Goal: Task Accomplishment & Management: Complete application form

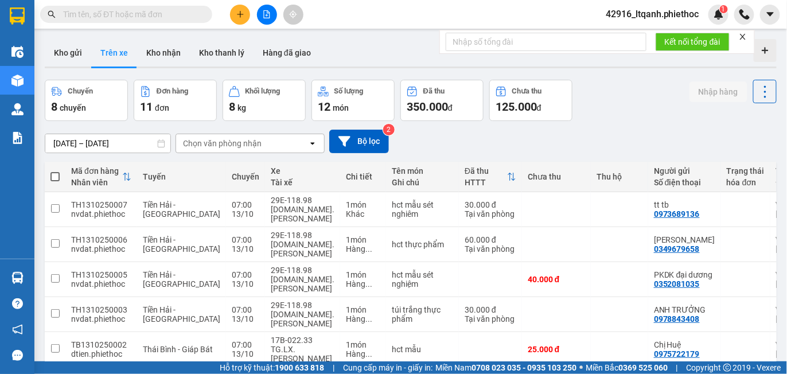
click at [227, 144] on div "Chọn văn phòng nhận" at bounding box center [222, 143] width 79 height 11
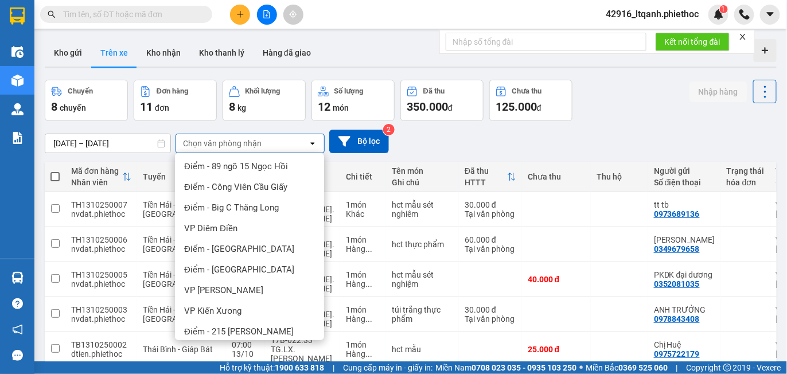
scroll to position [251, 0]
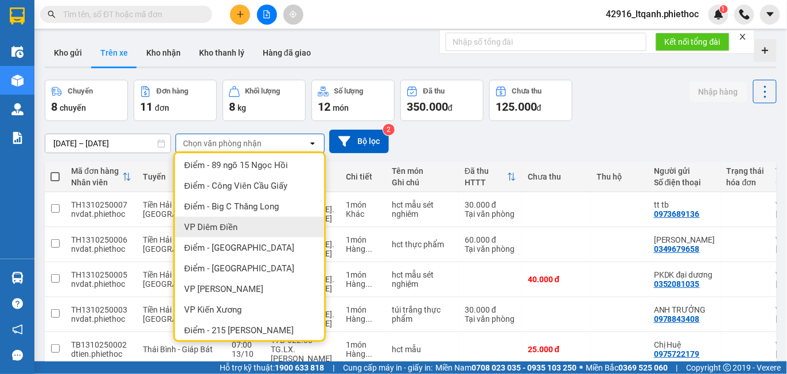
click at [232, 222] on span "VP Diêm Điền" at bounding box center [210, 226] width 53 height 11
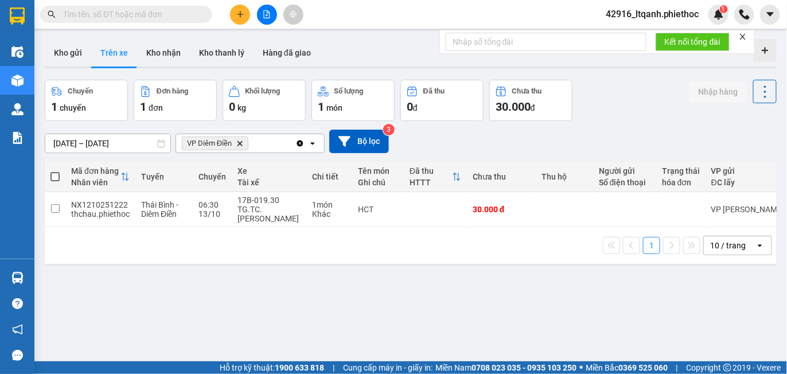
click at [131, 146] on input "[DATE] – [DATE]" at bounding box center [107, 143] width 125 height 18
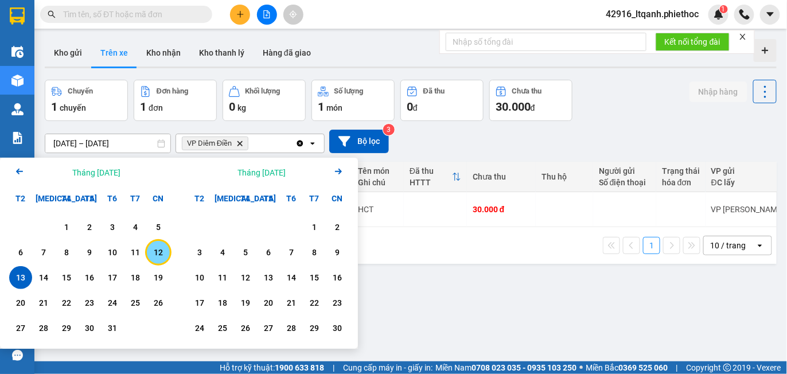
click at [158, 251] on div "12" at bounding box center [158, 252] width 16 height 14
click at [19, 276] on div "13" at bounding box center [21, 278] width 16 height 14
type input "[DATE] – [DATE]"
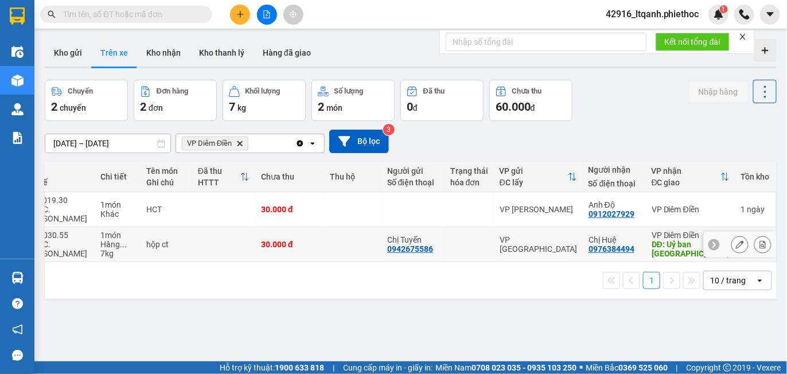
scroll to position [0, 0]
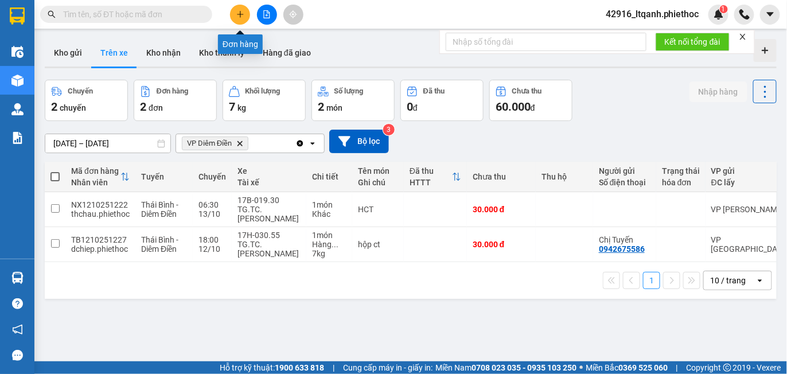
click at [236, 15] on icon "plus" at bounding box center [240, 14] width 8 height 8
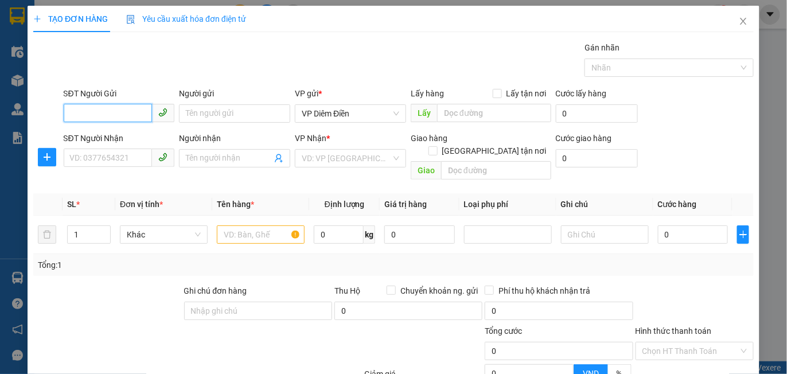
click at [117, 114] on input "SĐT Người Gửi" at bounding box center [108, 113] width 89 height 18
click at [128, 142] on div "0862054886 - Chị Huyền" at bounding box center [117, 136] width 96 height 13
type input "0862054886"
type input "[PERSON_NAME]"
type input "0862054886"
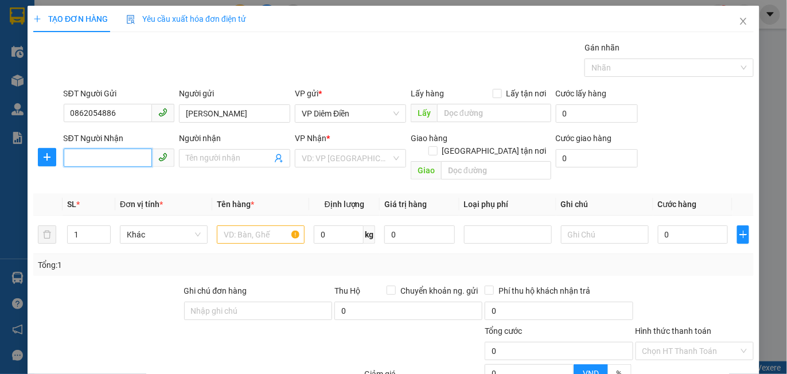
click at [108, 154] on input "SĐT Người Nhận" at bounding box center [108, 158] width 89 height 18
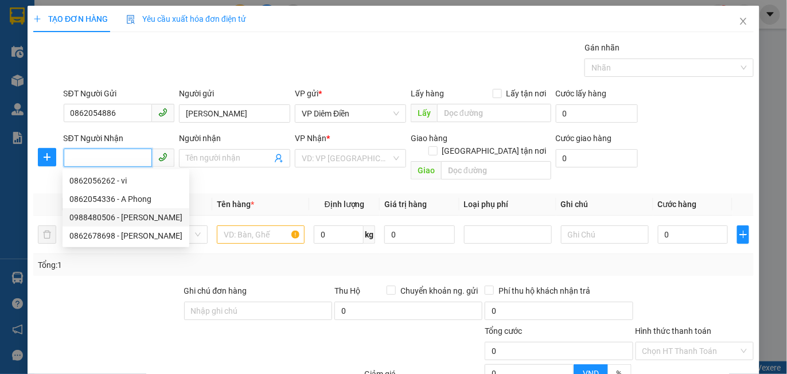
click at [126, 216] on div "0988480506 - [PERSON_NAME]" at bounding box center [125, 217] width 113 height 13
type input "0988480506"
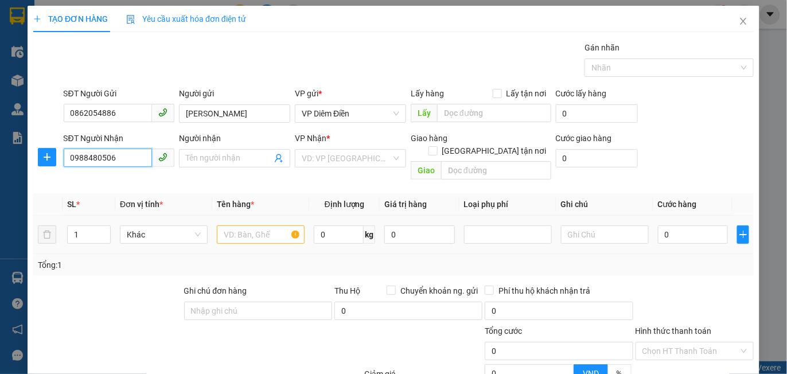
type input "[PERSON_NAME]"
click at [42, 154] on icon "plus" at bounding box center [46, 157] width 9 height 9
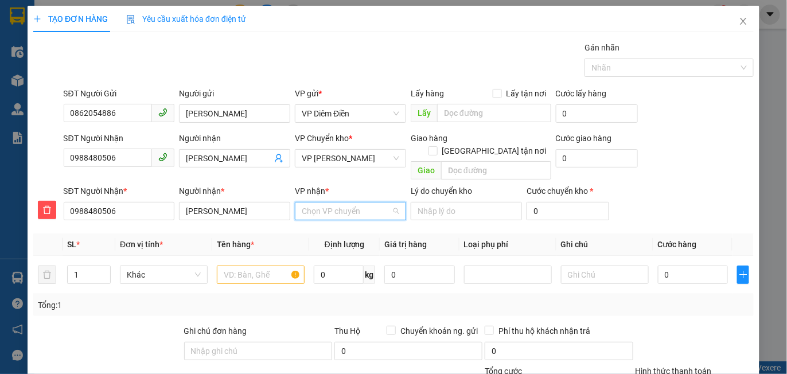
click at [345, 202] on input "VP nhận *" at bounding box center [346, 210] width 89 height 17
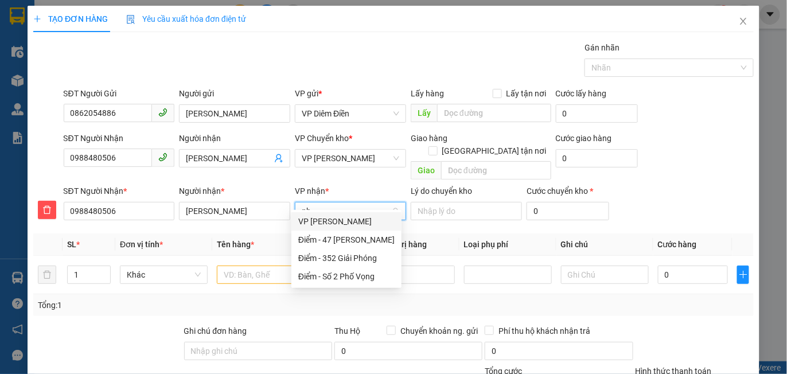
type input "pha"
click at [341, 224] on div "VP [PERSON_NAME]" at bounding box center [346, 221] width 96 height 13
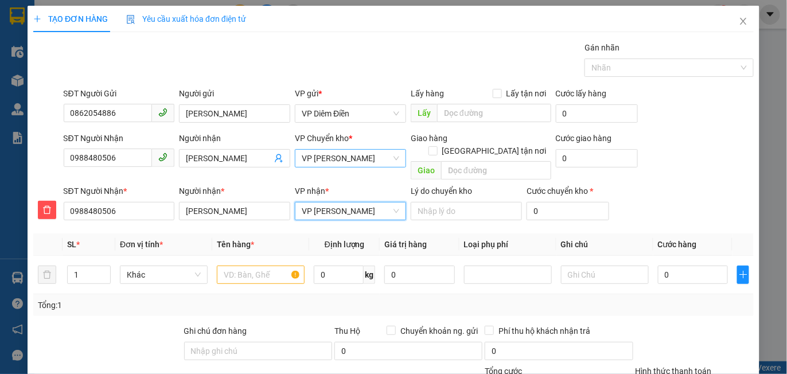
click at [335, 166] on span "VP [PERSON_NAME]" at bounding box center [350, 158] width 97 height 17
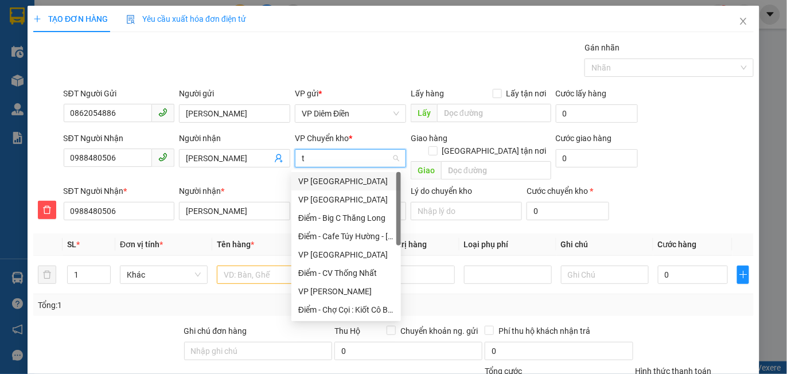
type input "th"
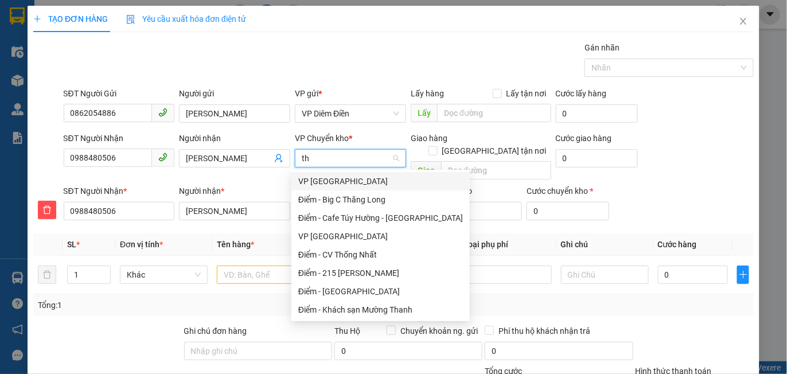
click at [329, 181] on div "VP [GEOGRAPHIC_DATA]" at bounding box center [380, 181] width 165 height 13
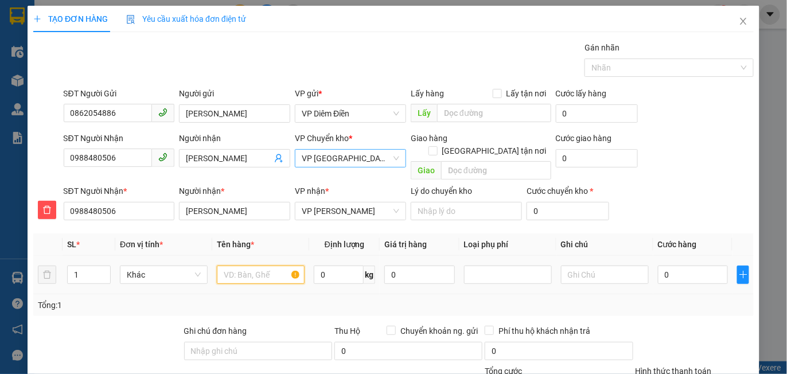
click at [249, 265] on input "text" at bounding box center [261, 274] width 88 height 18
type input "thùng xốp hải sản"
click at [685, 268] on input "0" at bounding box center [693, 274] width 70 height 18
type input "005"
type input "5"
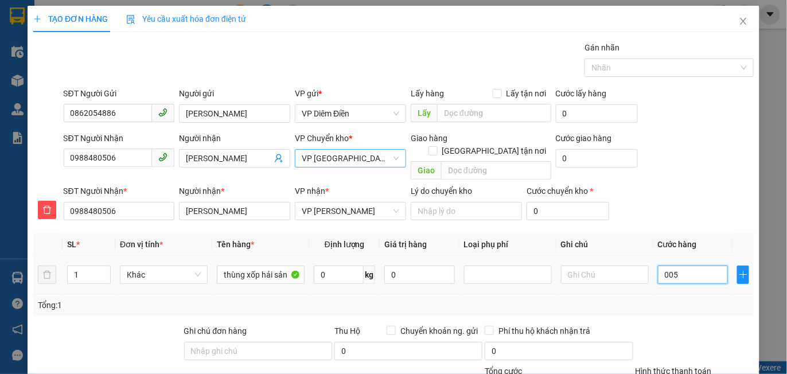
type input "5"
type input "0.055"
type input "55"
type input "55.000"
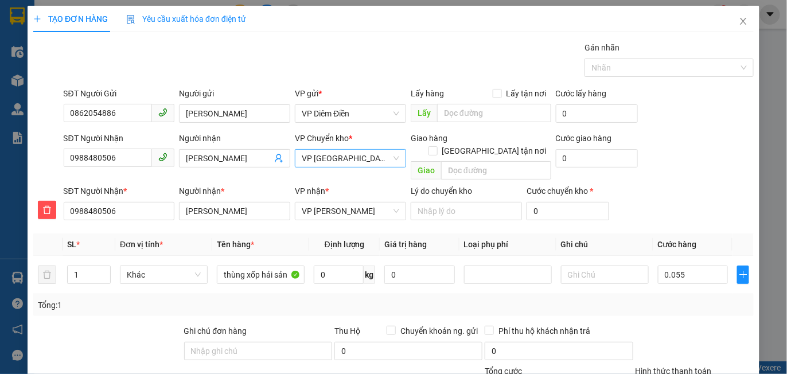
type input "55.000"
click at [690, 185] on div "SĐT Người Nhận * 0988480506 Người nhận * [PERSON_NAME] VP nhận * VP [PERSON_NAM…" at bounding box center [408, 205] width 694 height 40
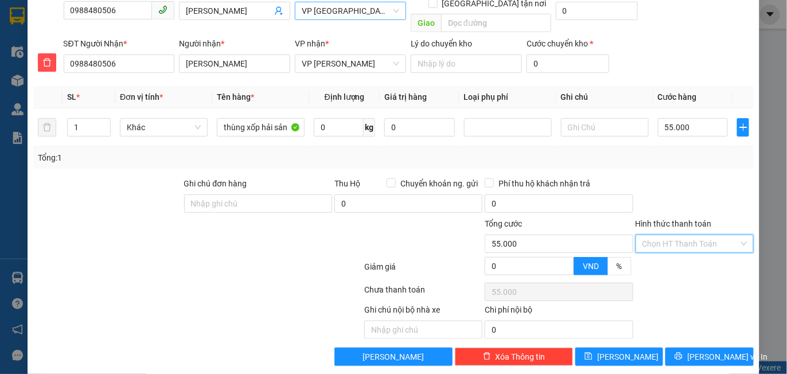
click at [676, 235] on input "Hình thức thanh toán" at bounding box center [690, 243] width 96 height 17
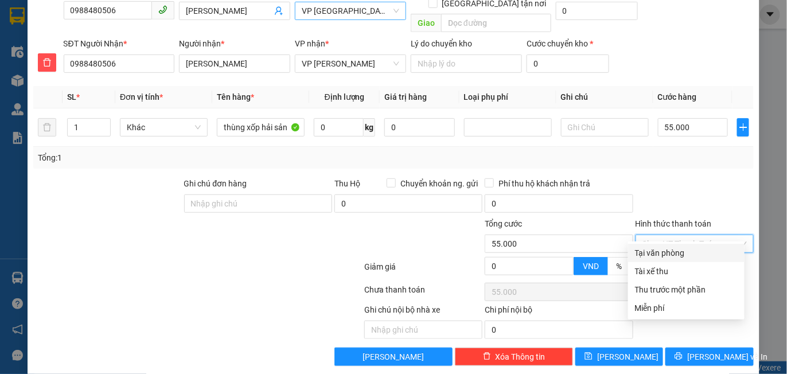
click at [667, 253] on div "Tại văn phòng" at bounding box center [686, 253] width 103 height 13
type input "0"
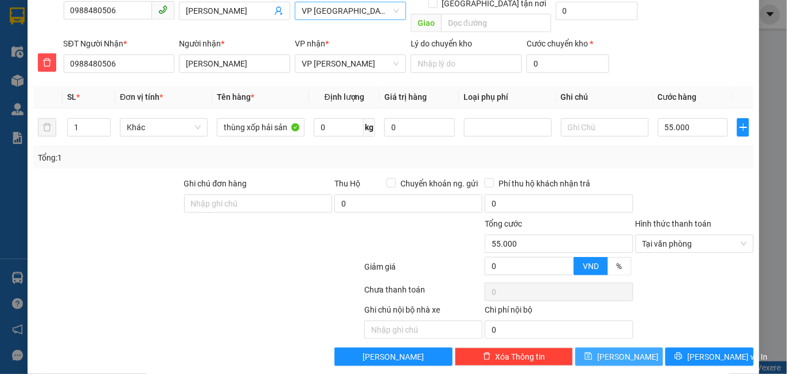
click at [616, 350] on span "[PERSON_NAME]" at bounding box center [627, 356] width 61 height 13
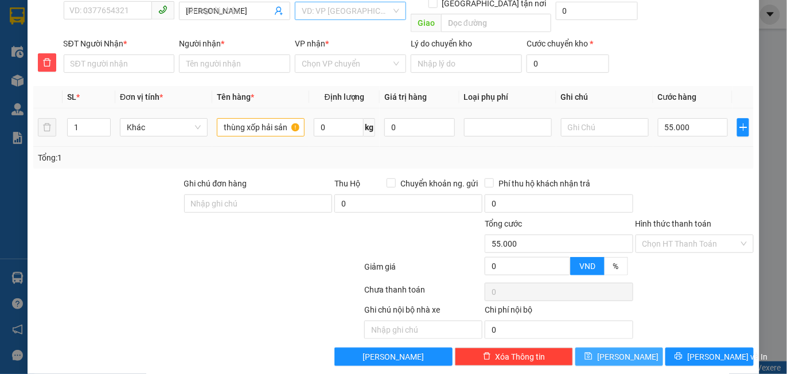
type input "0"
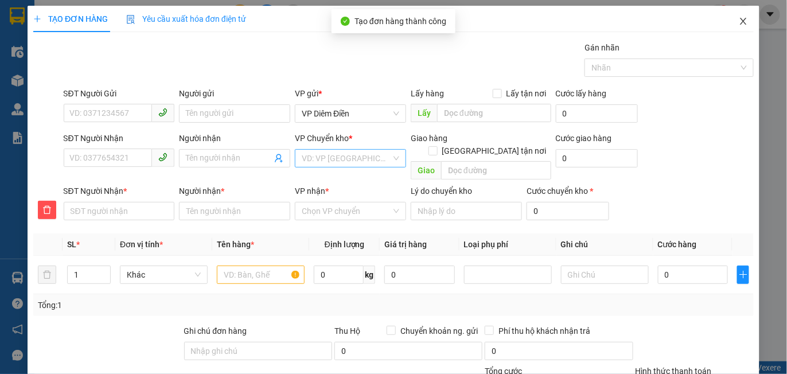
click at [739, 19] on icon "close" at bounding box center [743, 21] width 9 height 9
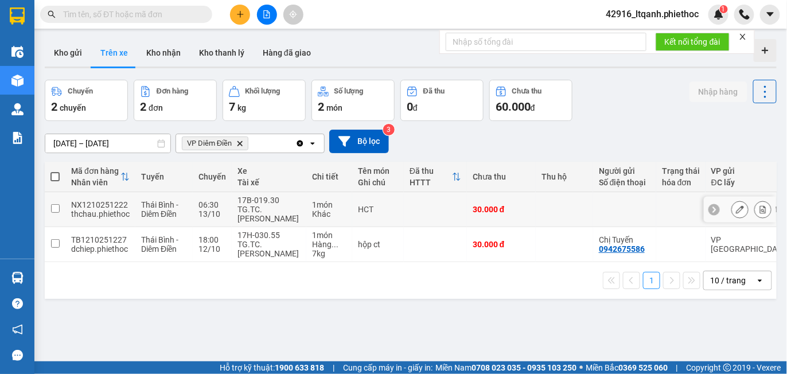
click at [303, 215] on td "17B-019.30 TG.TC.[PERSON_NAME]" at bounding box center [269, 209] width 75 height 35
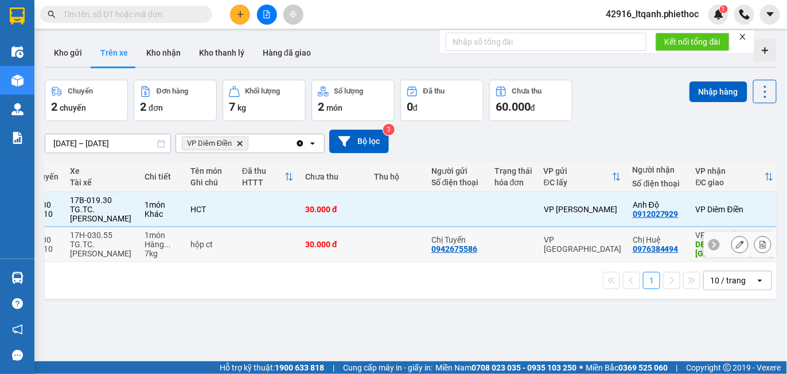
scroll to position [0, 168]
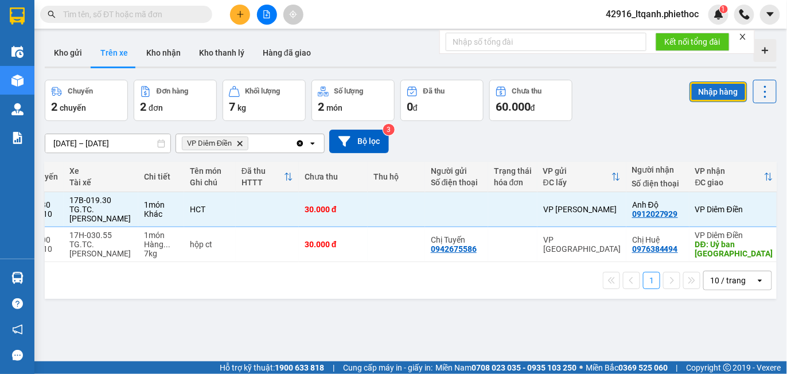
click at [709, 96] on button "Nhập hàng" at bounding box center [718, 91] width 58 height 21
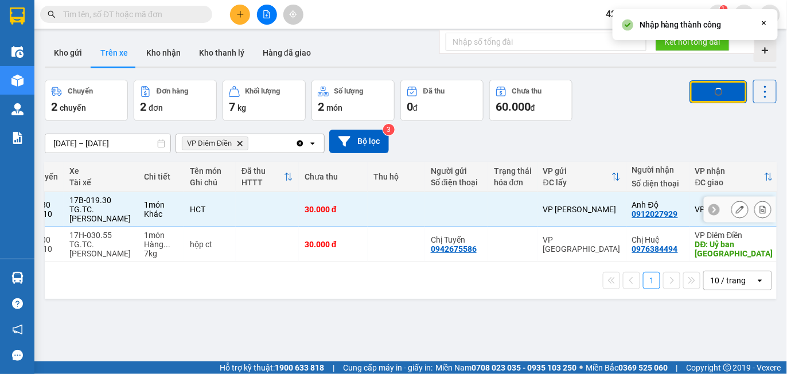
checkbox input "false"
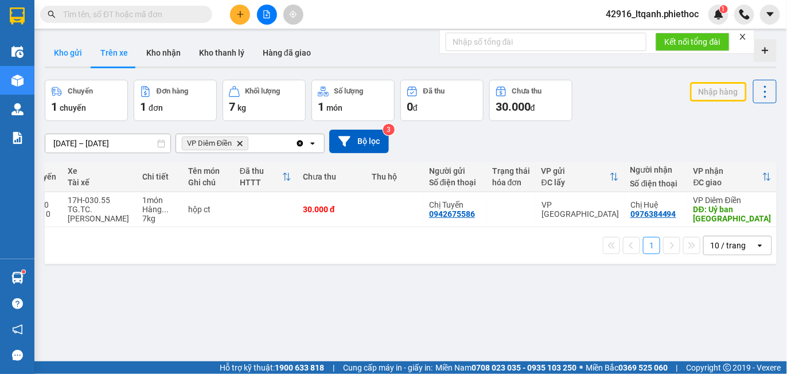
click at [69, 56] on button "Kho gửi" at bounding box center [68, 53] width 46 height 28
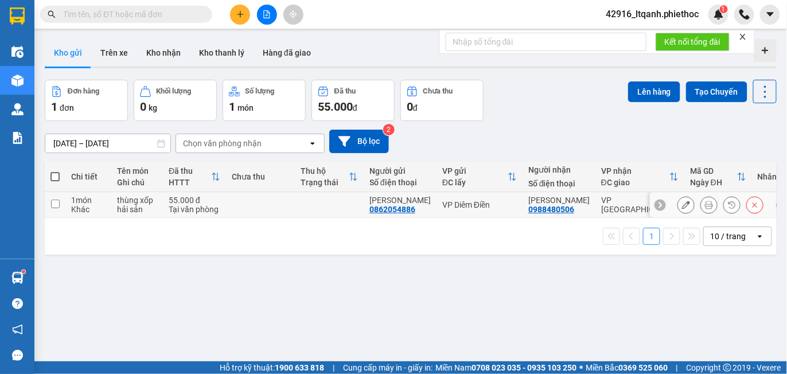
click at [264, 208] on td at bounding box center [260, 205] width 69 height 26
checkbox input "true"
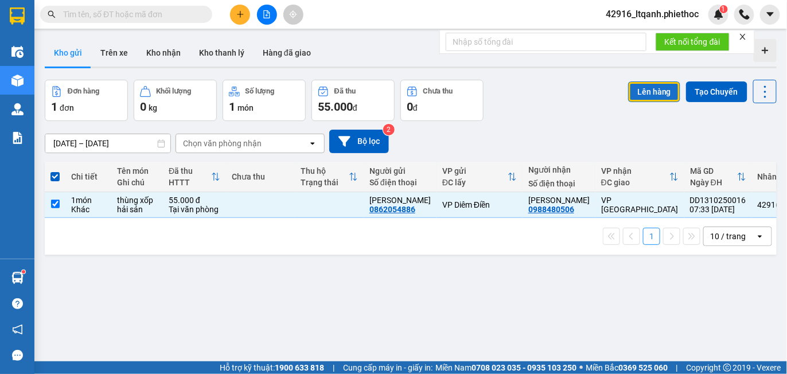
click at [650, 96] on button "Lên hàng" at bounding box center [654, 91] width 52 height 21
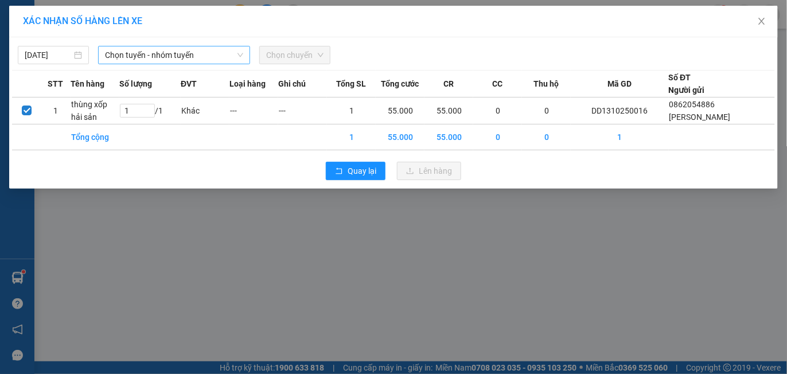
click at [157, 60] on span "Chọn tuyến - nhóm tuyến" at bounding box center [174, 54] width 138 height 17
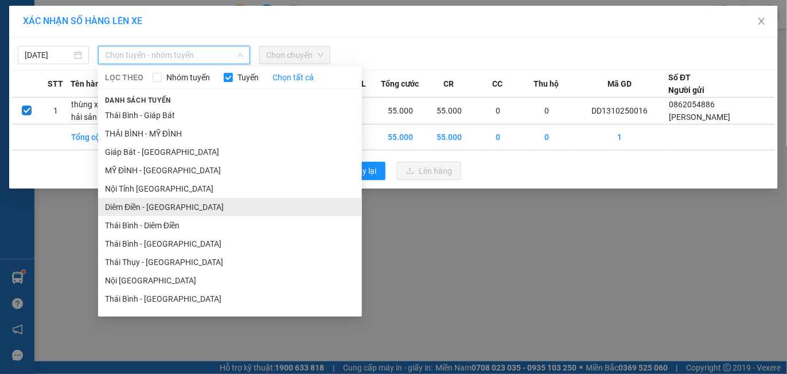
click at [182, 207] on li "Diêm Điền - [GEOGRAPHIC_DATA]" at bounding box center [230, 207] width 264 height 18
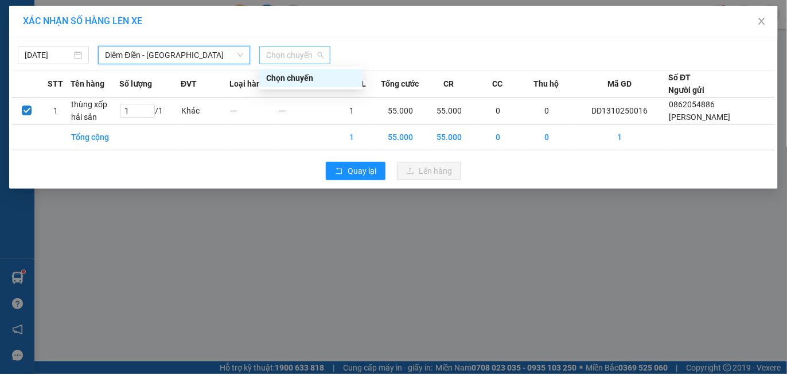
click at [299, 54] on span "Chọn chuyến" at bounding box center [294, 54] width 57 height 17
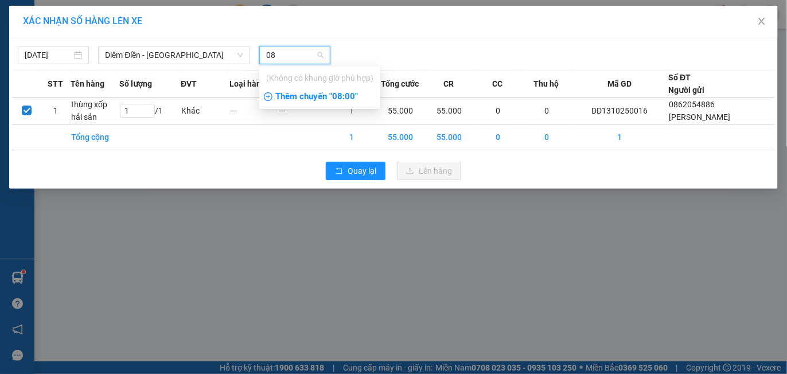
type input "08"
click at [334, 96] on div "Thêm chuyến " 08:00 "" at bounding box center [319, 96] width 121 height 19
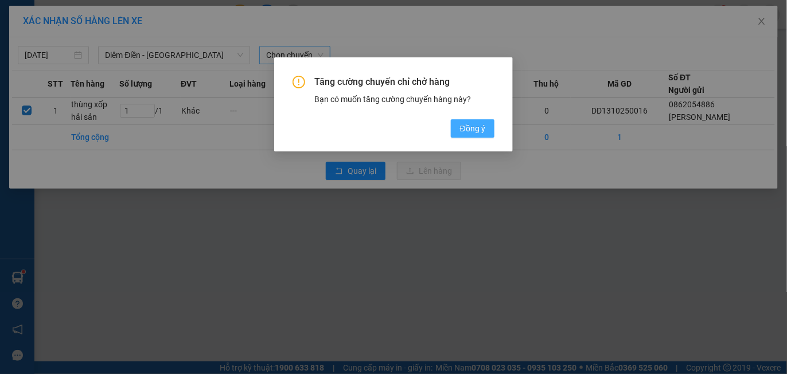
click at [468, 126] on span "Đồng ý" at bounding box center [472, 128] width 25 height 13
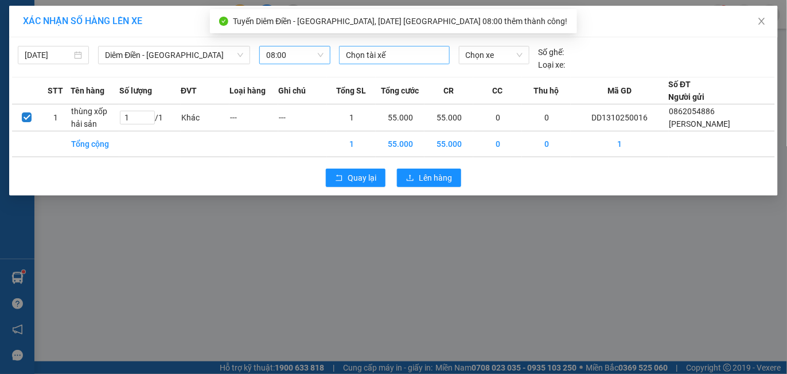
click at [390, 54] on div at bounding box center [394, 55] width 105 height 14
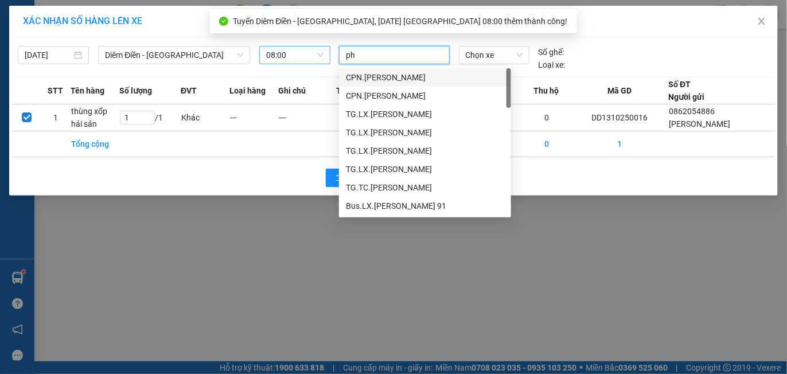
type input "phi"
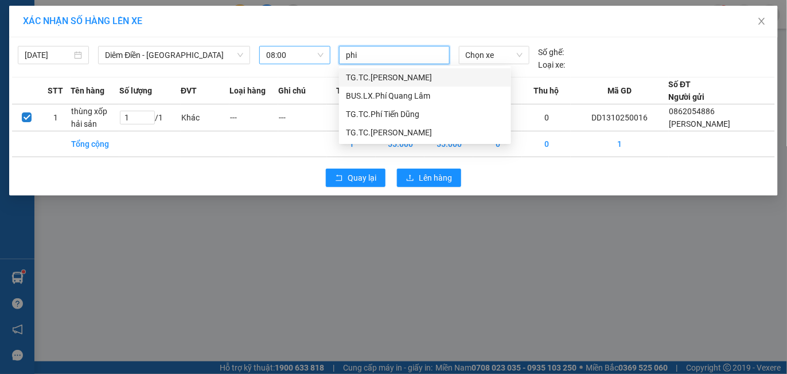
click at [403, 77] on div "TG.TC.[PERSON_NAME]" at bounding box center [425, 77] width 158 height 13
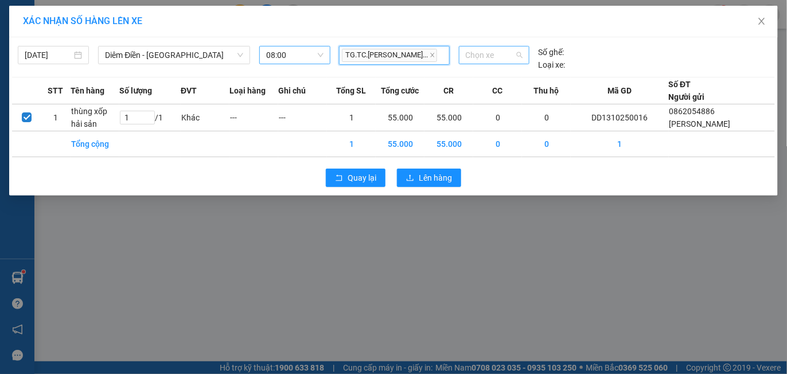
click at [475, 58] on span "Chọn xe" at bounding box center [494, 54] width 57 height 17
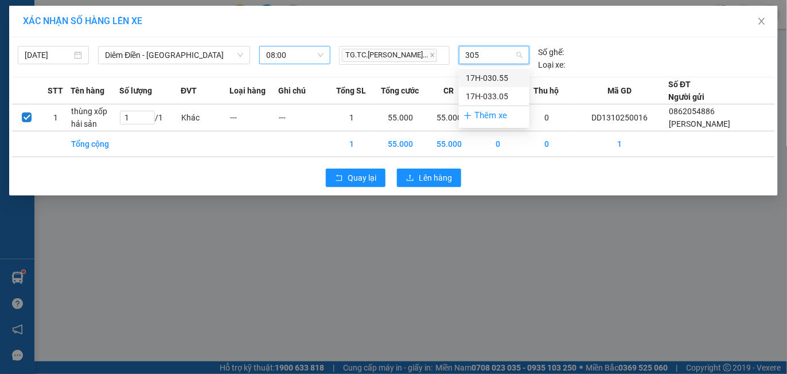
type input "3055"
click at [489, 75] on div "17H-030.55" at bounding box center [494, 78] width 57 height 13
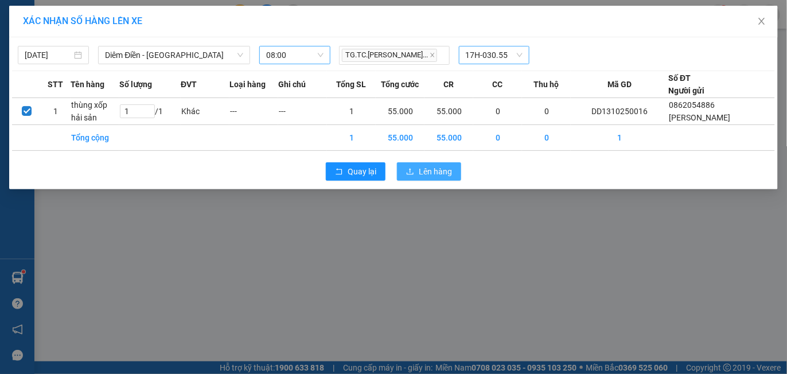
click at [435, 168] on span "Lên hàng" at bounding box center [435, 171] width 33 height 13
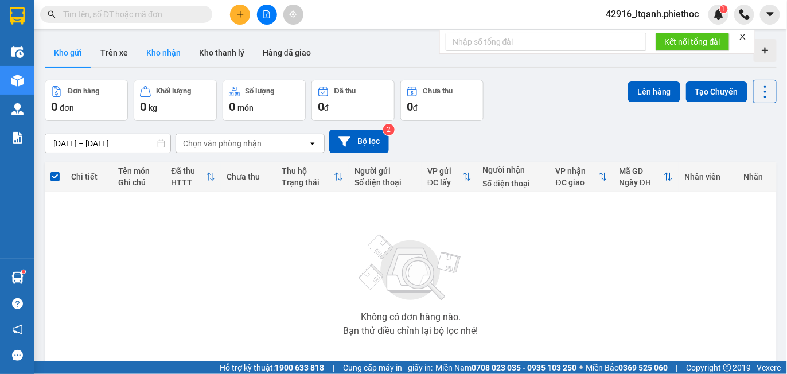
click at [159, 48] on button "Kho nhận" at bounding box center [163, 53] width 53 height 28
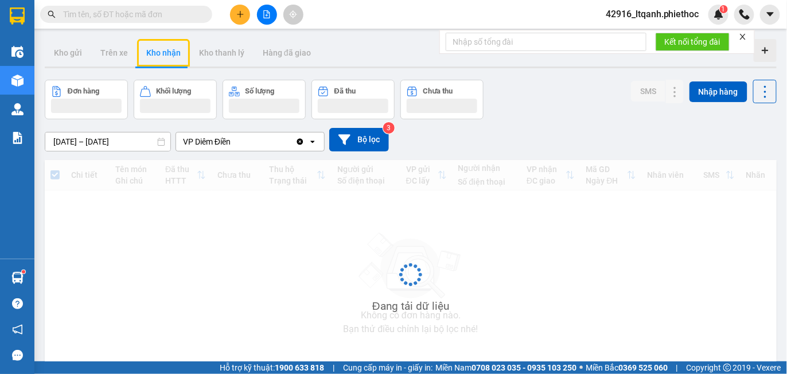
click at [95, 137] on input "[DATE] – [DATE]" at bounding box center [107, 141] width 125 height 18
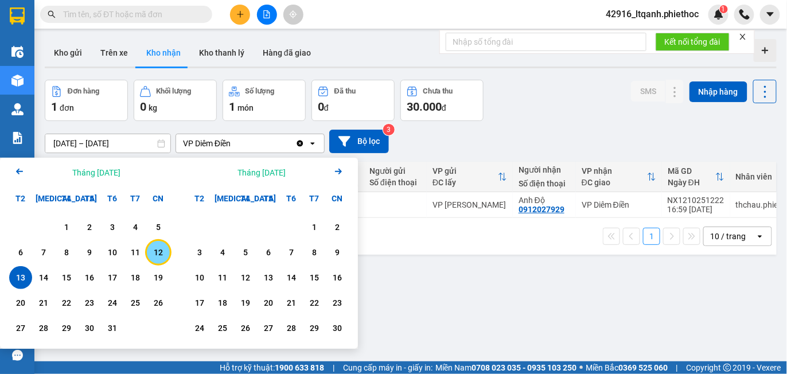
click at [162, 244] on div "12" at bounding box center [158, 252] width 23 height 23
click at [16, 271] on div "13" at bounding box center [21, 278] width 16 height 14
type input "[DATE] – [DATE]"
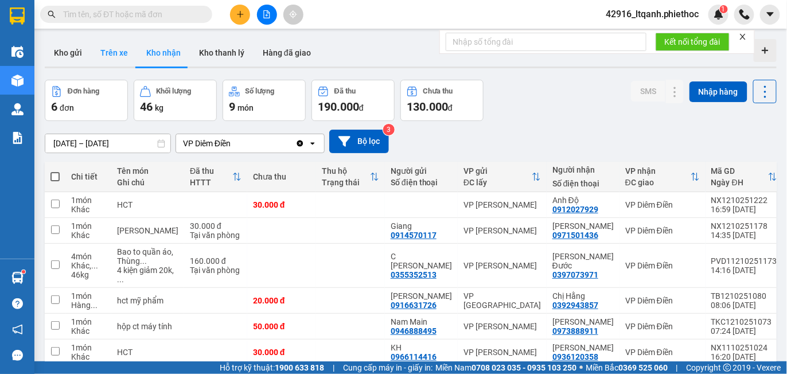
click at [113, 54] on button "Trên xe" at bounding box center [114, 53] width 46 height 28
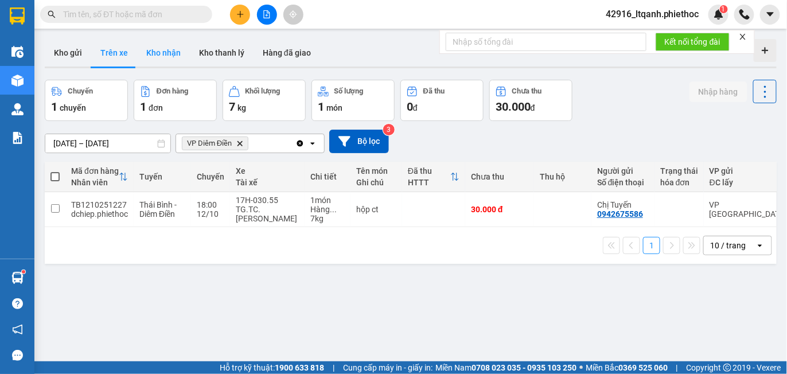
click at [158, 49] on button "Kho nhận" at bounding box center [163, 53] width 53 height 28
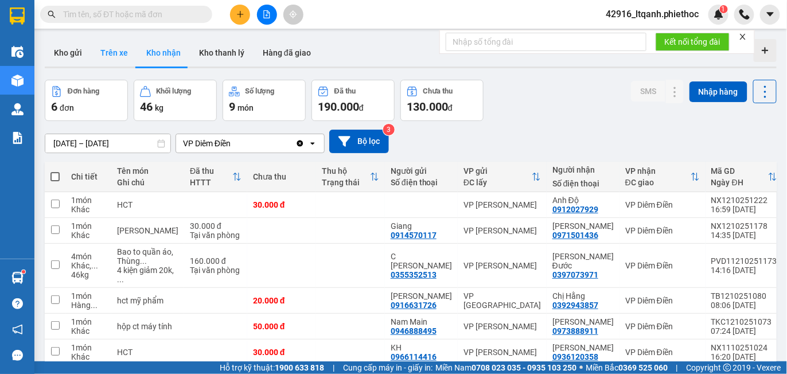
click at [114, 53] on button "Trên xe" at bounding box center [114, 53] width 46 height 28
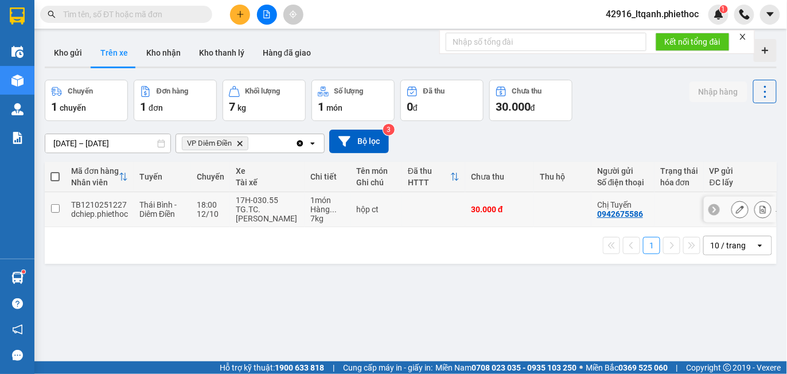
scroll to position [0, 214]
